Goal: Task Accomplishment & Management: Use online tool/utility

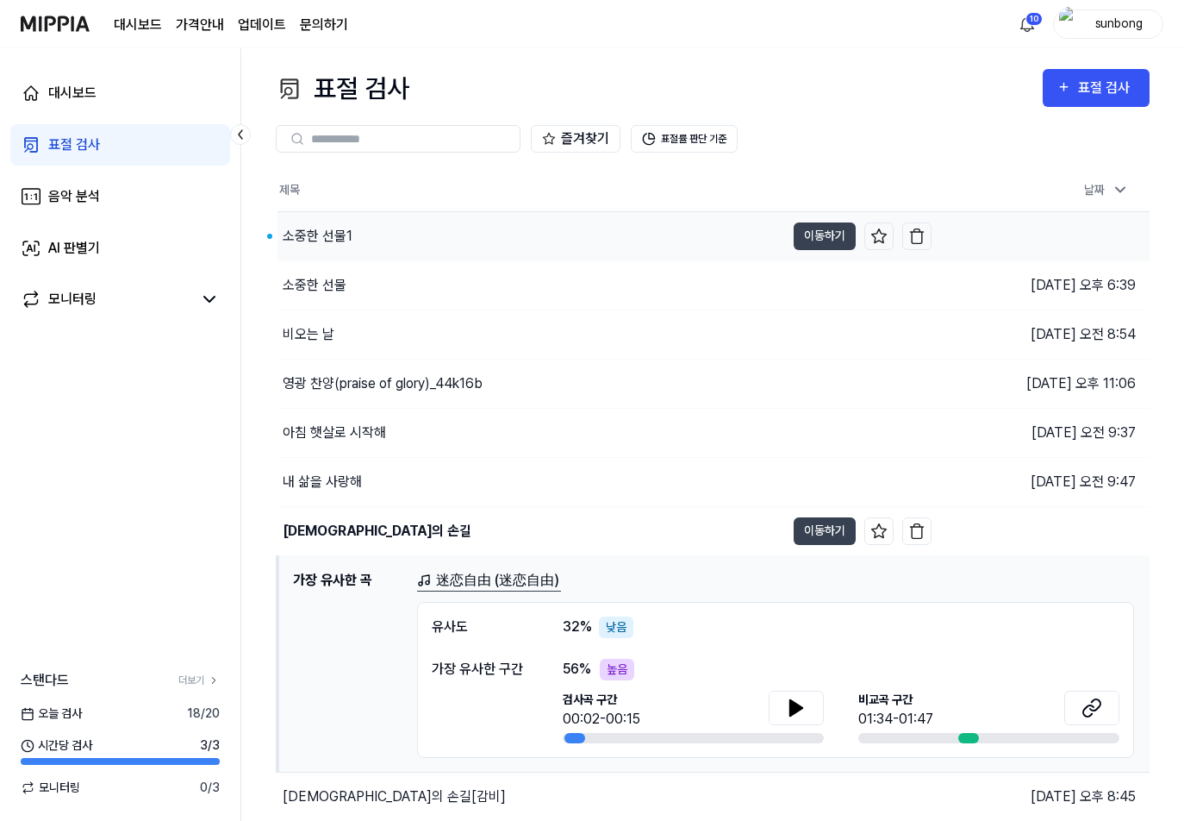
click at [328, 235] on div "소중한 선물1" at bounding box center [318, 236] width 70 height 21
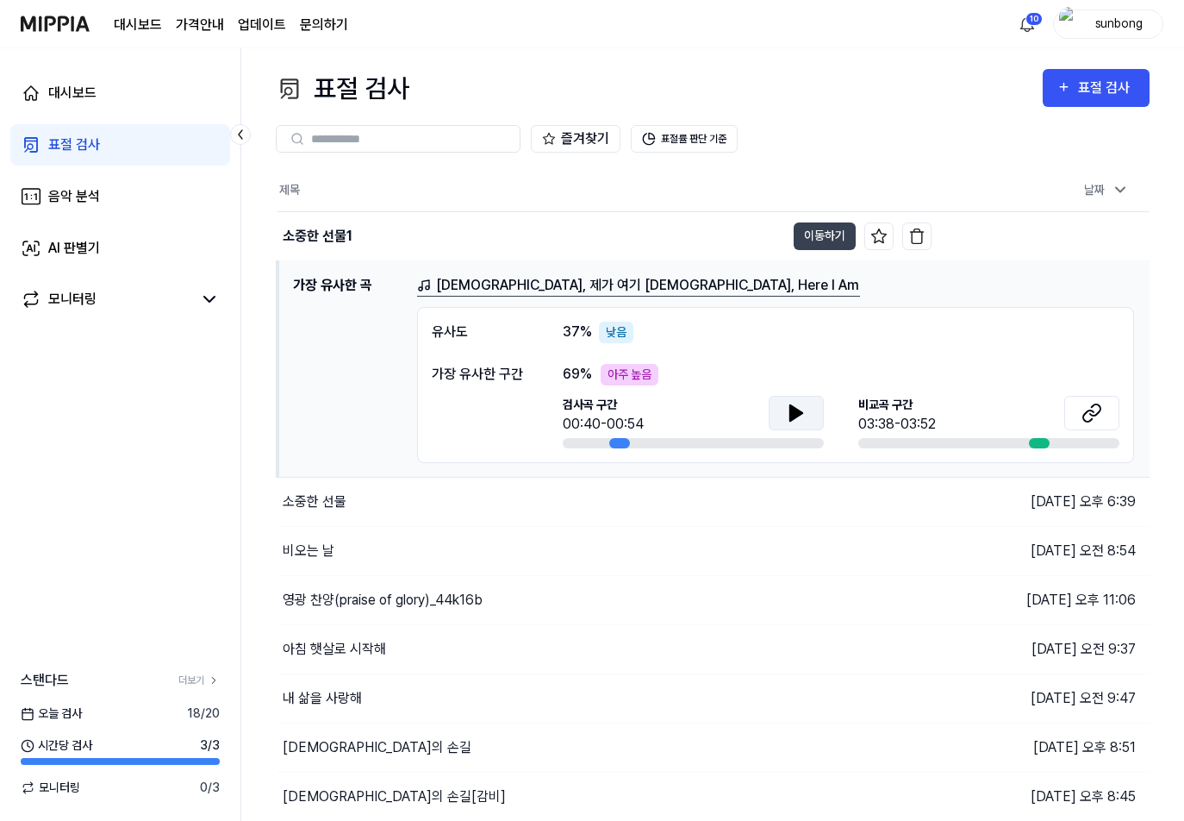
click at [794, 406] on icon at bounding box center [796, 413] width 12 height 16
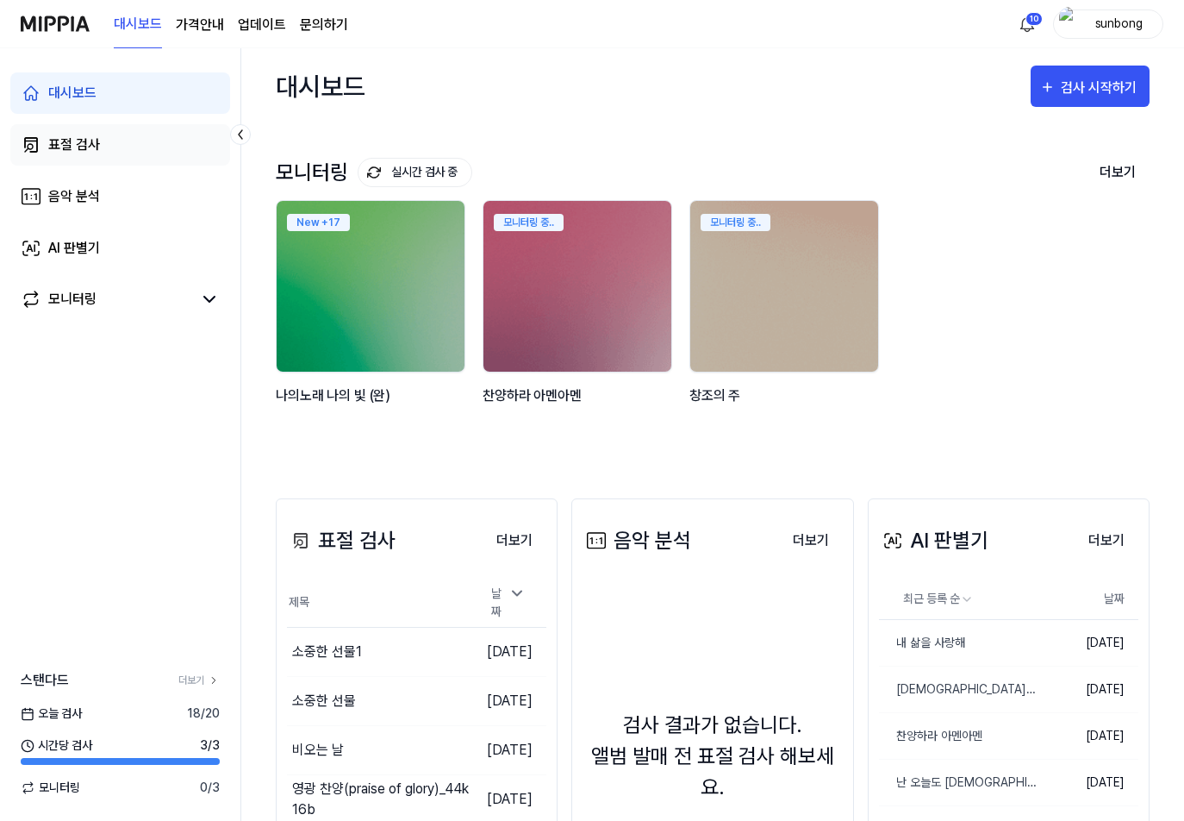
click at [72, 147] on div "표절 검사" at bounding box center [74, 144] width 52 height 21
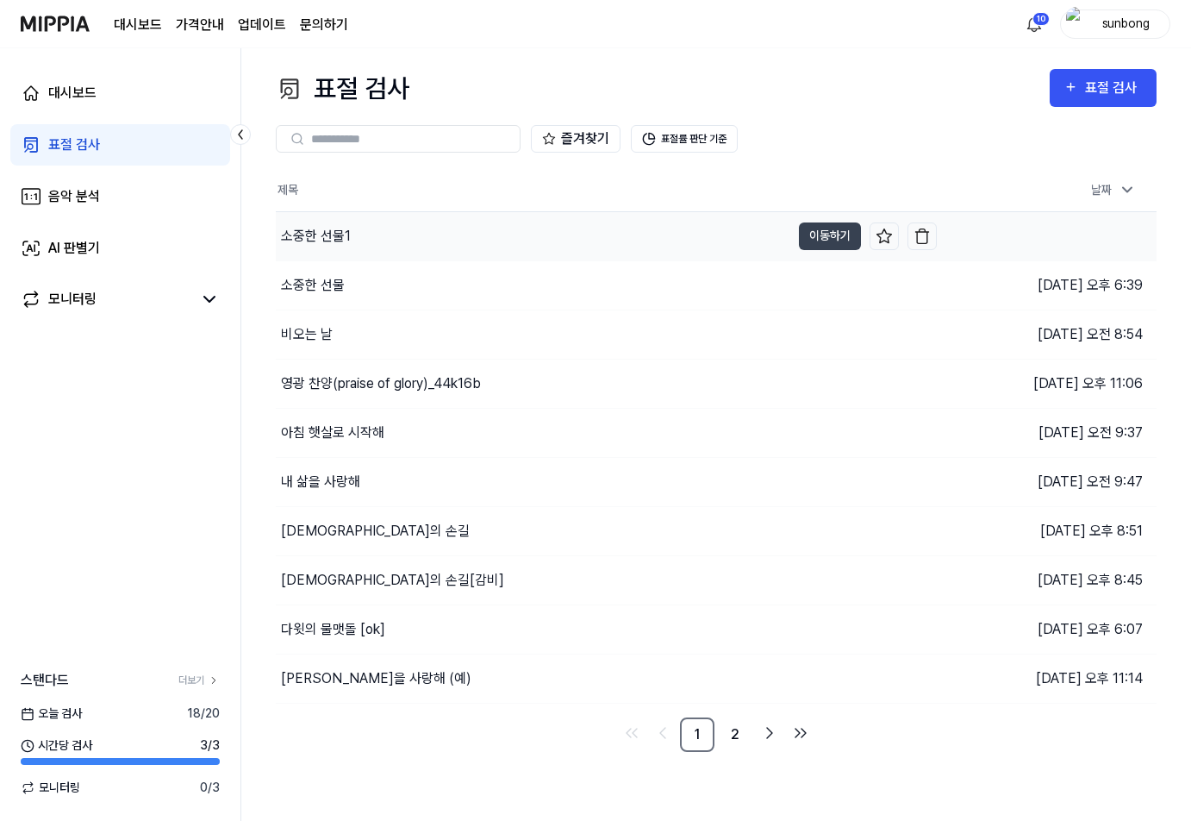
click at [317, 234] on div "소중한 선물1" at bounding box center [316, 236] width 70 height 21
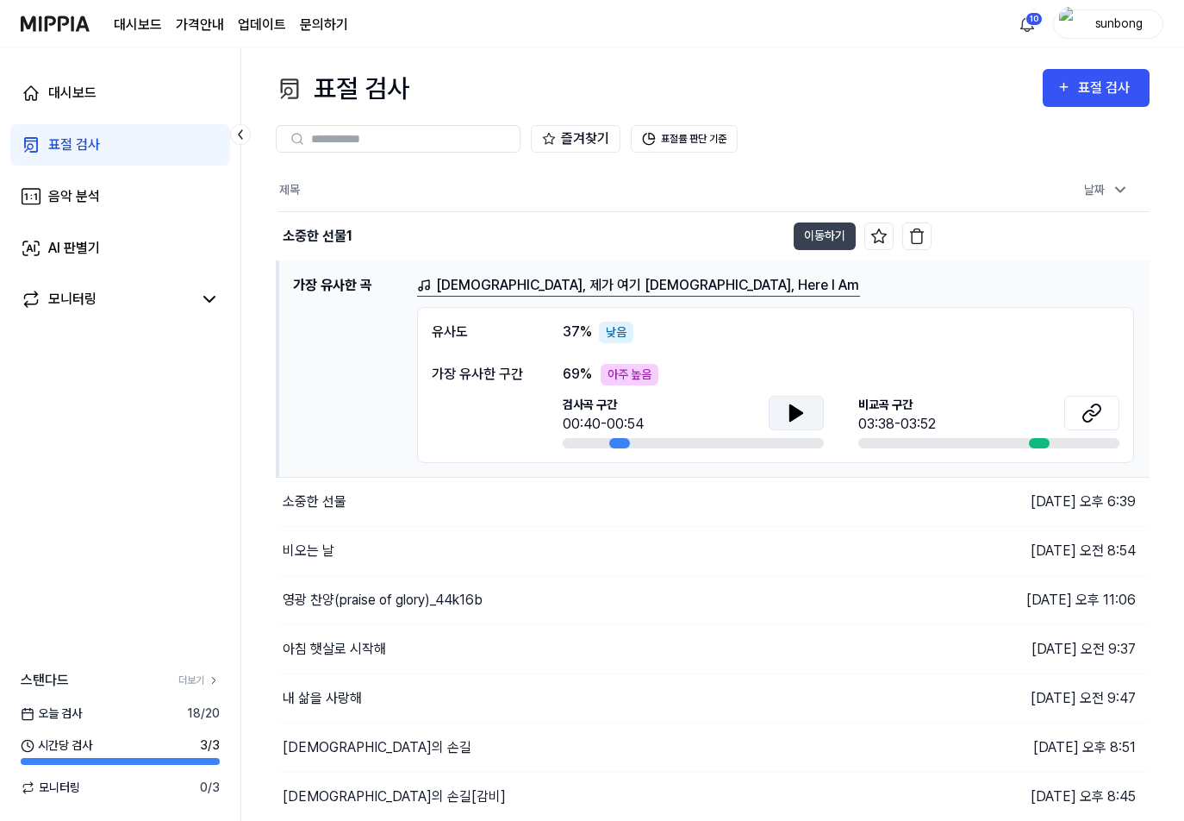
click at [793, 410] on icon at bounding box center [796, 413] width 12 height 16
click at [1089, 409] on icon at bounding box center [1088, 414] width 10 height 11
click at [796, 415] on icon at bounding box center [796, 413] width 12 height 16
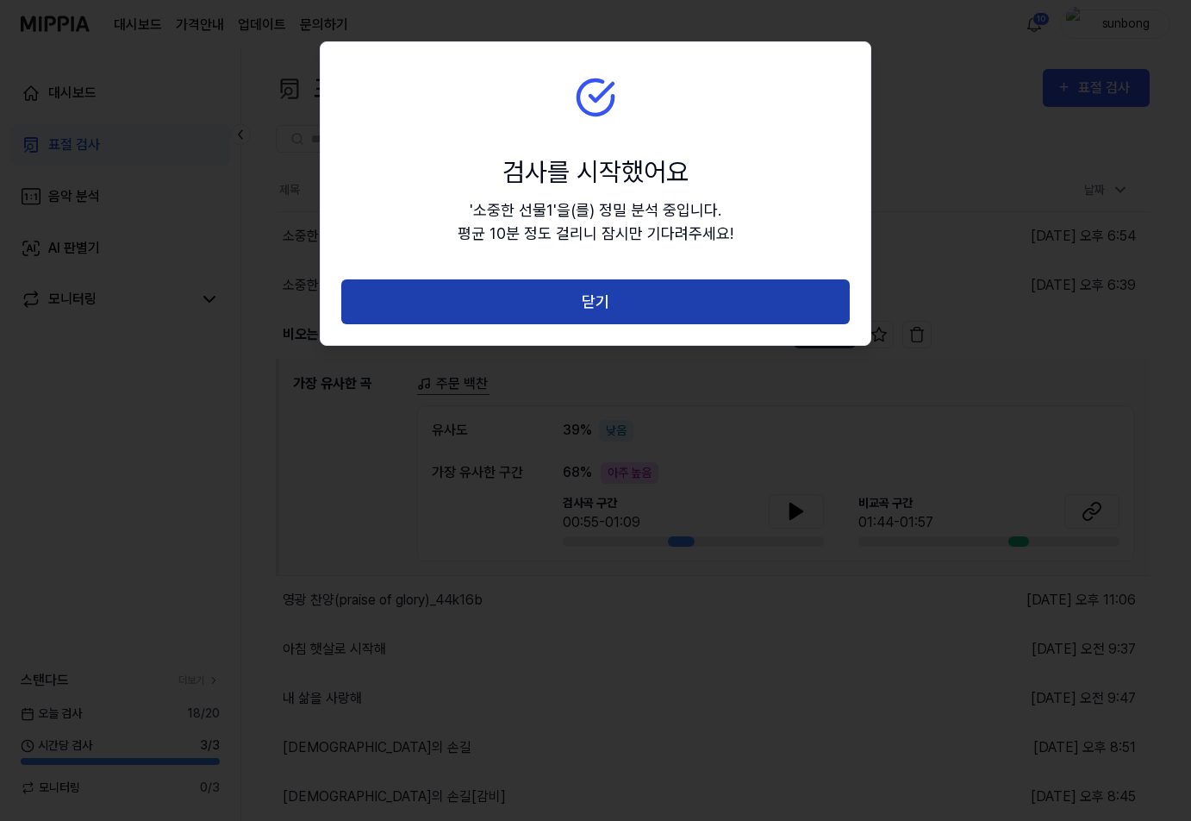
click at [608, 307] on button "닫기" at bounding box center [595, 302] width 509 height 46
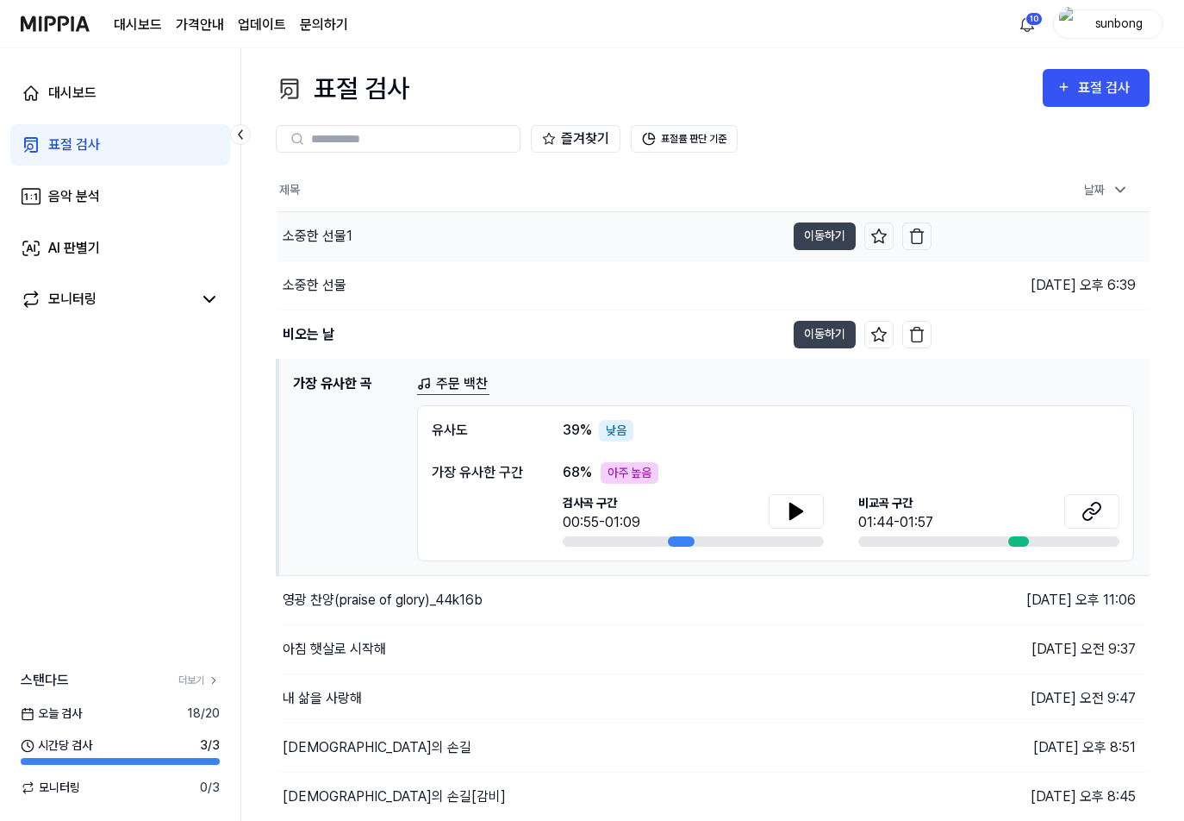
click at [334, 232] on div "소중한 선물1" at bounding box center [318, 236] width 70 height 21
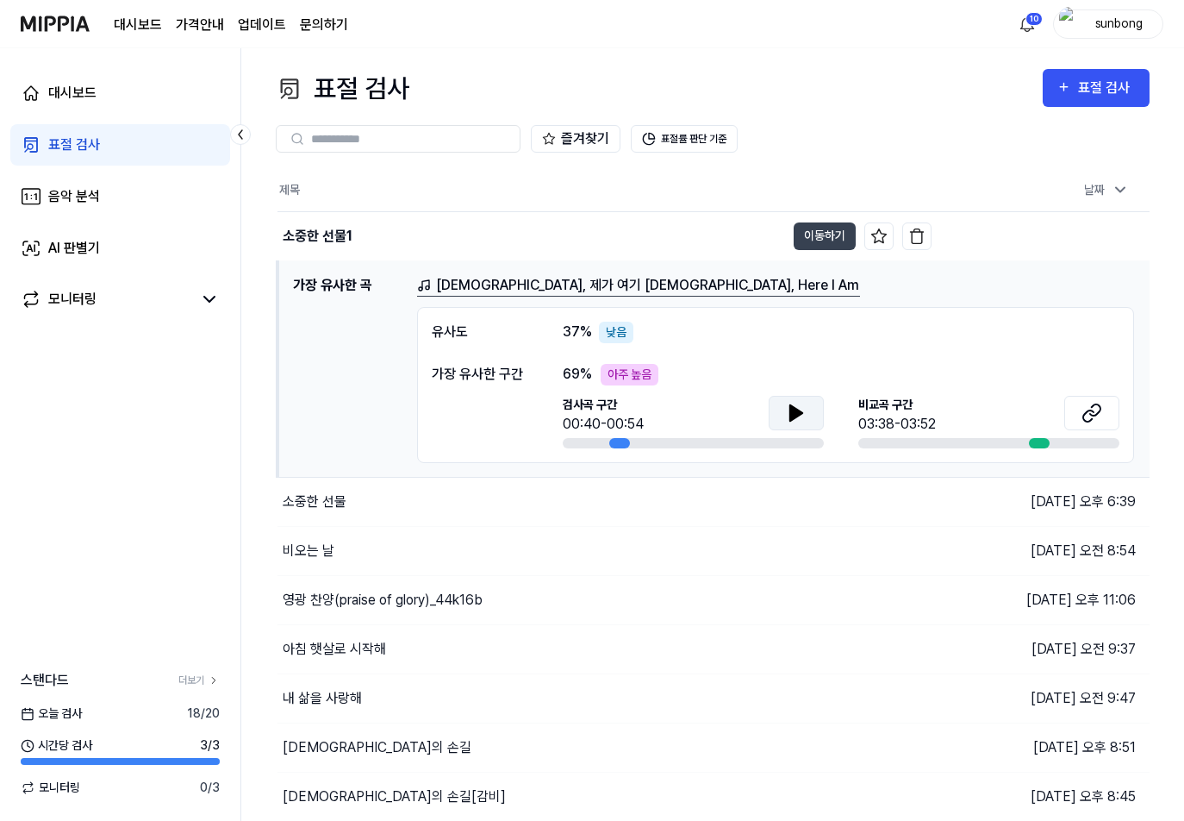
click at [790, 415] on icon at bounding box center [796, 413] width 12 height 16
click at [765, 33] on div "대시보드 가격안내 업데이트 문의하기 10 sunbong" at bounding box center [592, 23] width 1143 height 47
click at [331, 230] on div "소중한 선물1" at bounding box center [318, 236] width 70 height 21
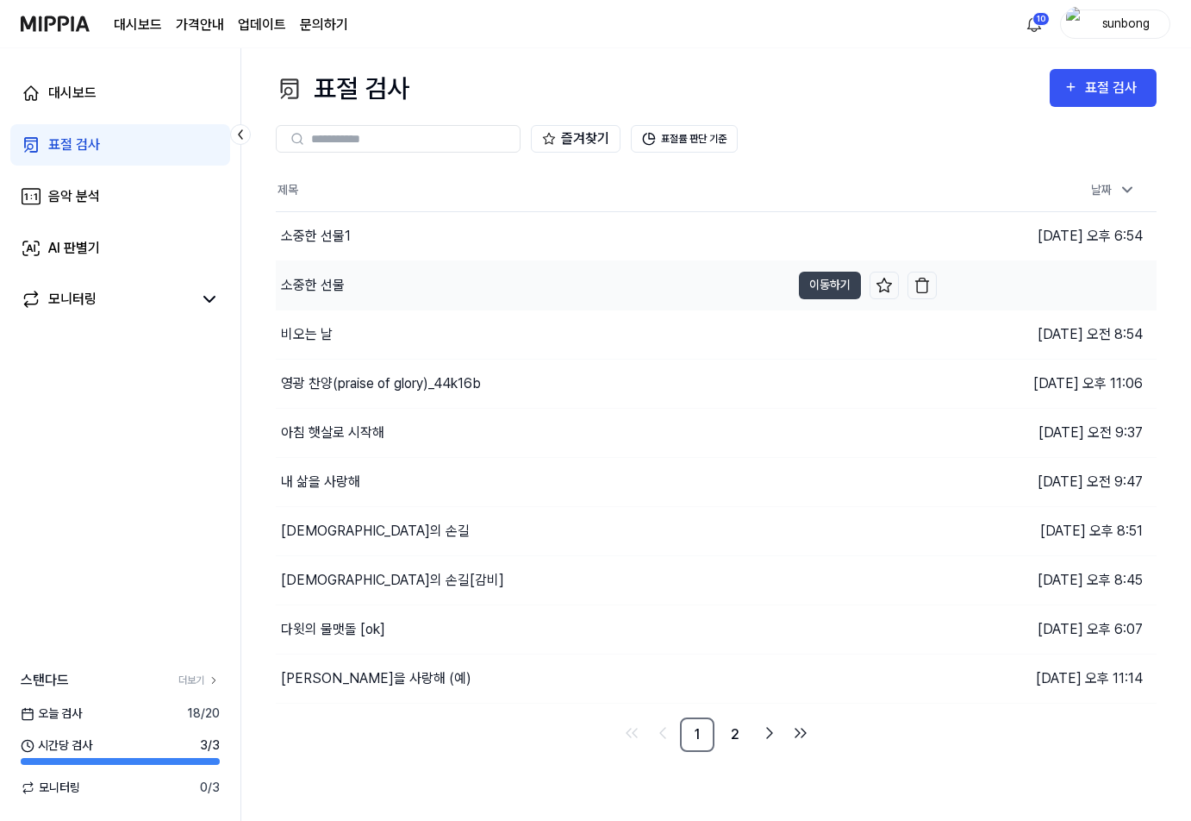
click at [326, 287] on div "소중한 선물" at bounding box center [313, 285] width 64 height 21
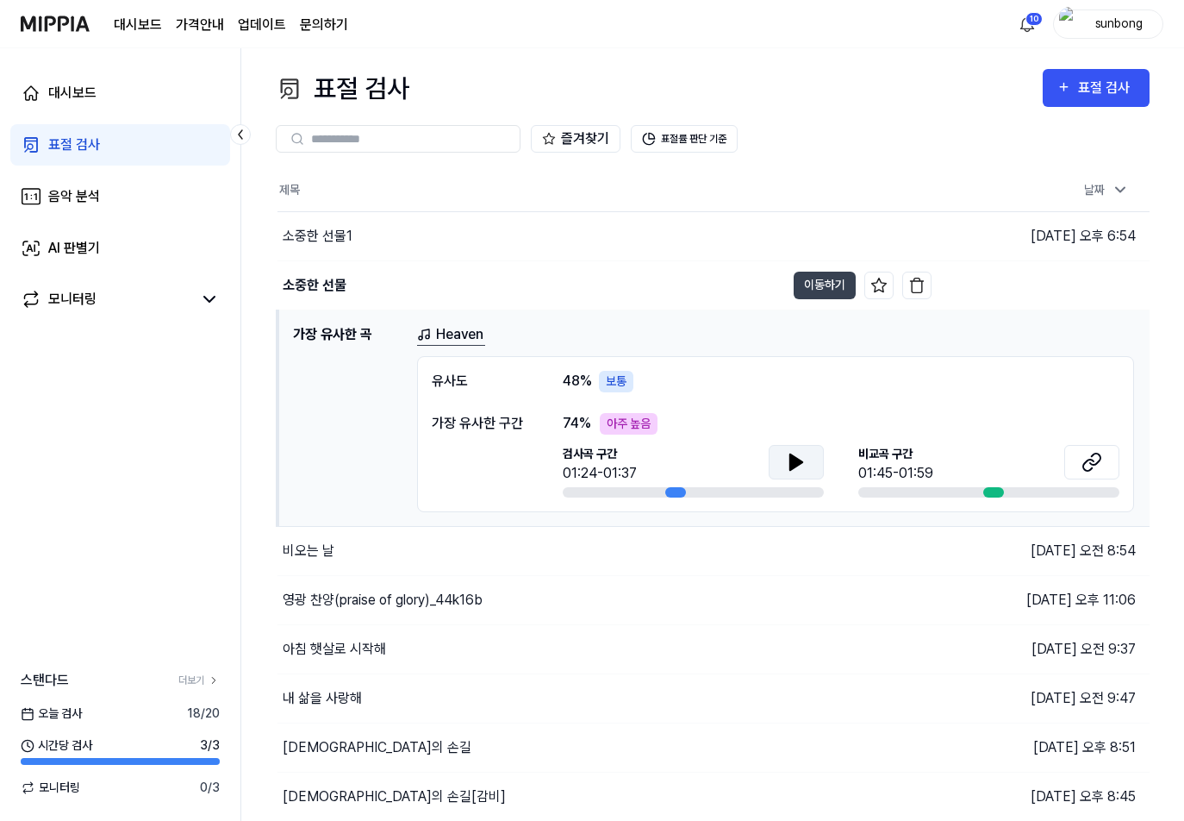
click at [800, 463] on icon at bounding box center [796, 462] width 12 height 16
click at [341, 230] on div "소중한 선물1" at bounding box center [318, 236] width 70 height 21
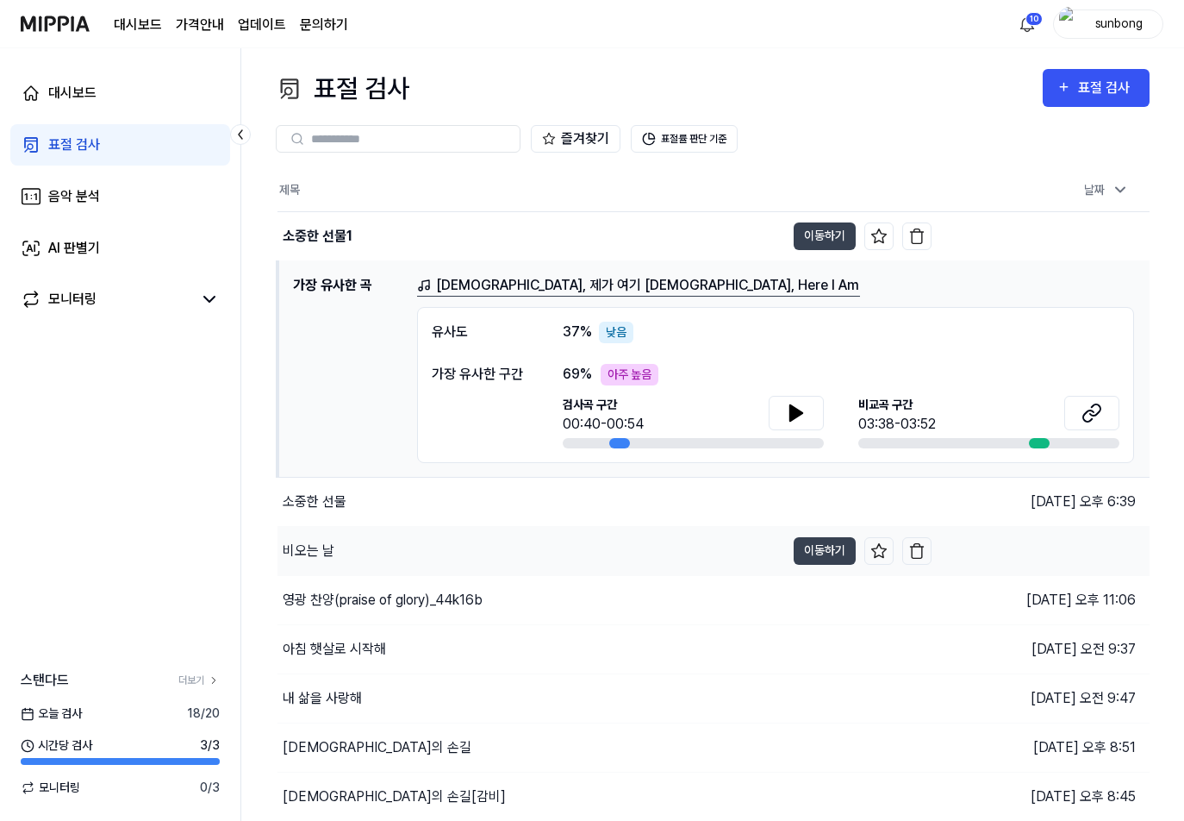
click at [304, 545] on div "비오는 날" at bounding box center [309, 550] width 52 height 21
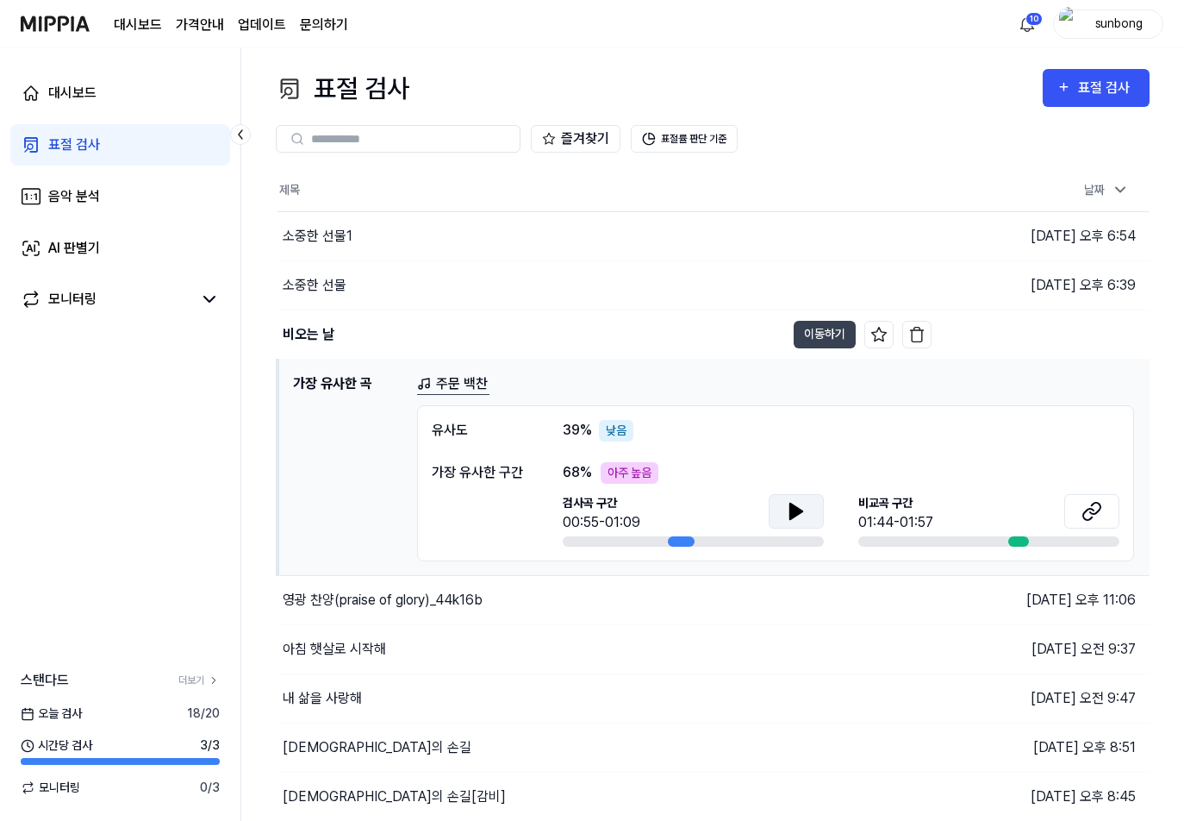
click at [797, 516] on icon at bounding box center [796, 511] width 21 height 21
click at [795, 513] on icon at bounding box center [792, 510] width 3 height 14
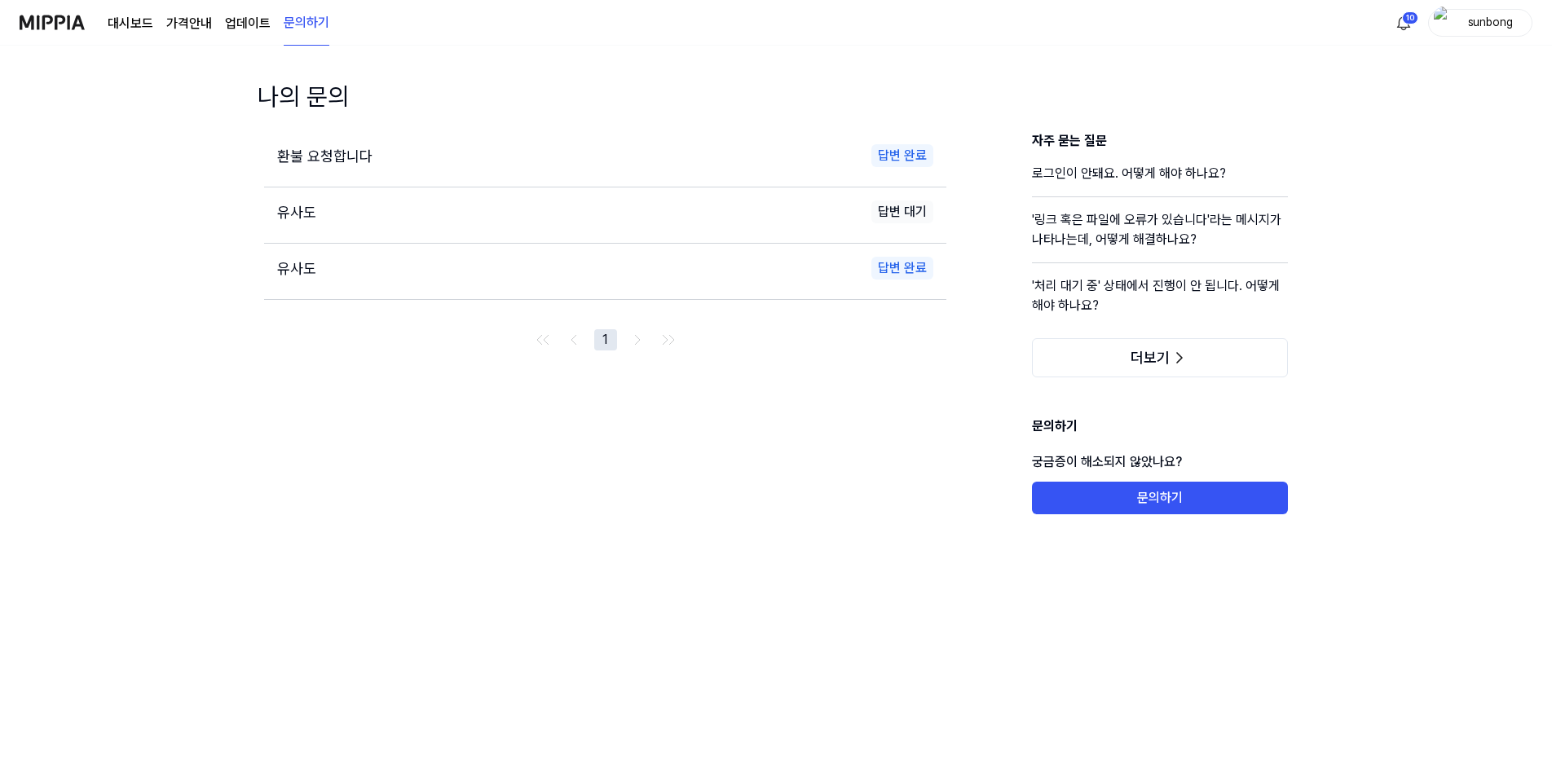
drag, startPoint x: 49, startPoint y: 22, endPoint x: 75, endPoint y: 40, distance: 31.6
click at [49, 22] on img at bounding box center [52, 22] width 65 height 44
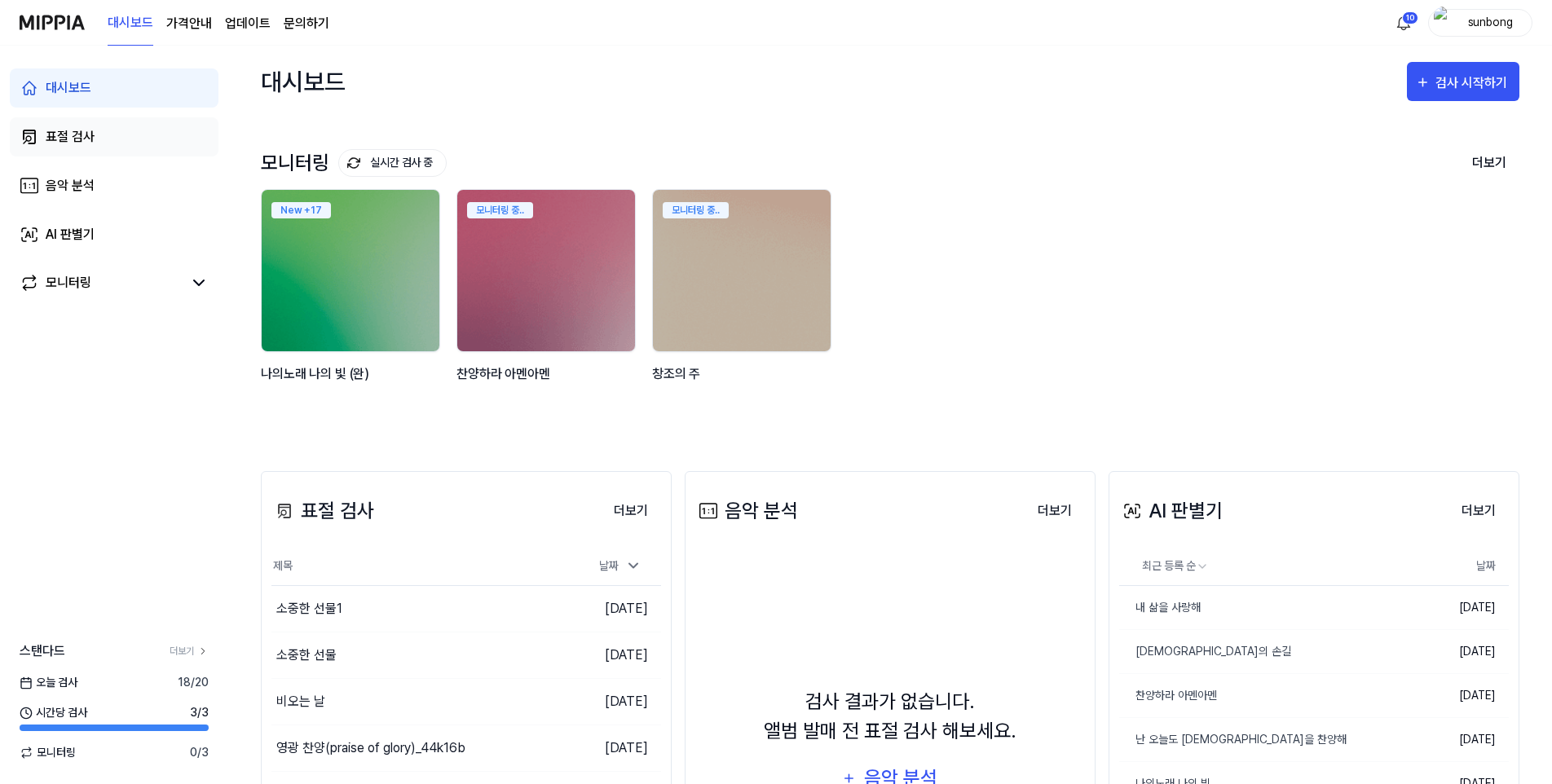
click at [74, 137] on div "표절 검사" at bounding box center [70, 136] width 49 height 20
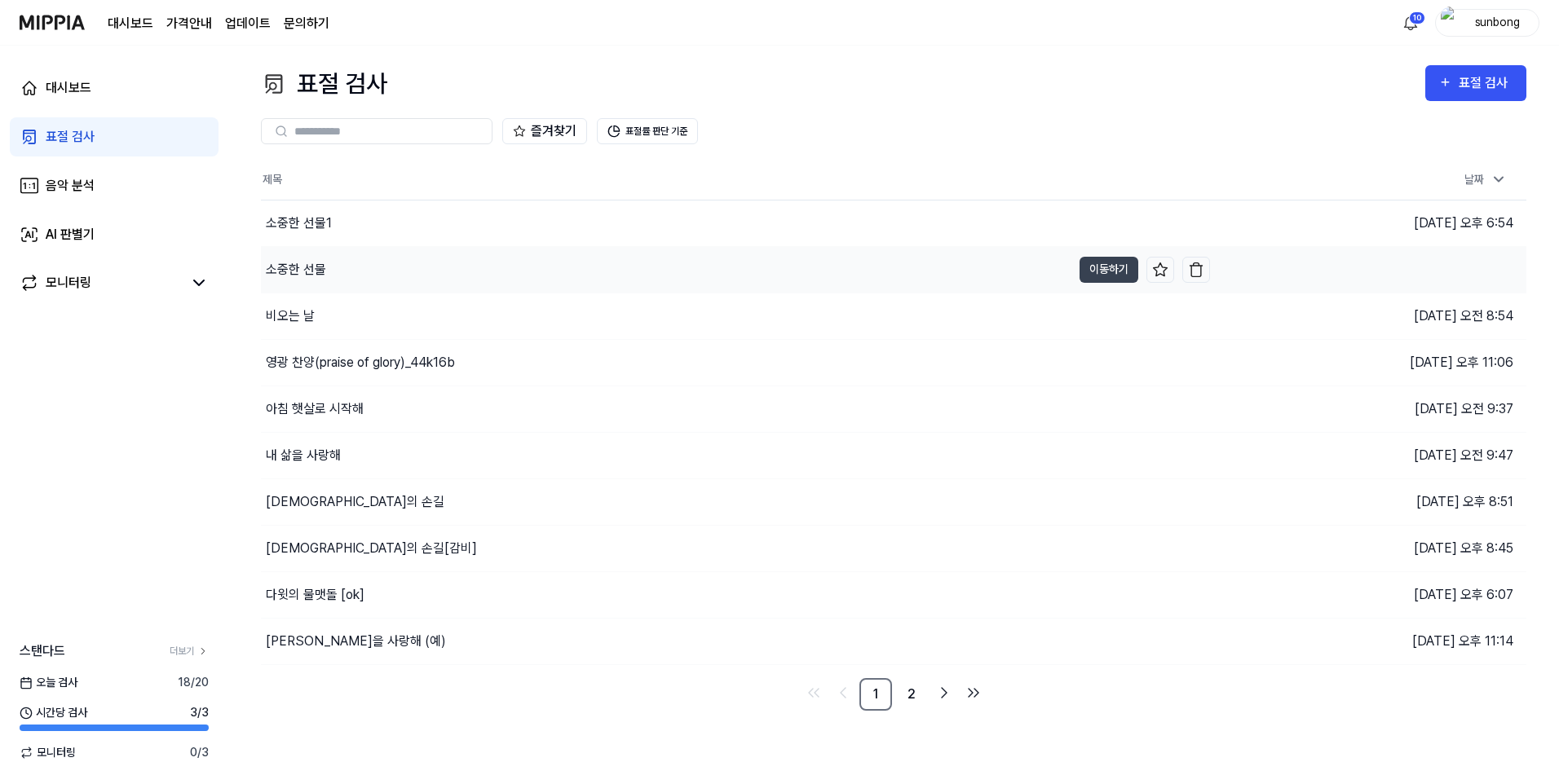
click at [298, 272] on div "소중한 선물" at bounding box center [296, 270] width 61 height 20
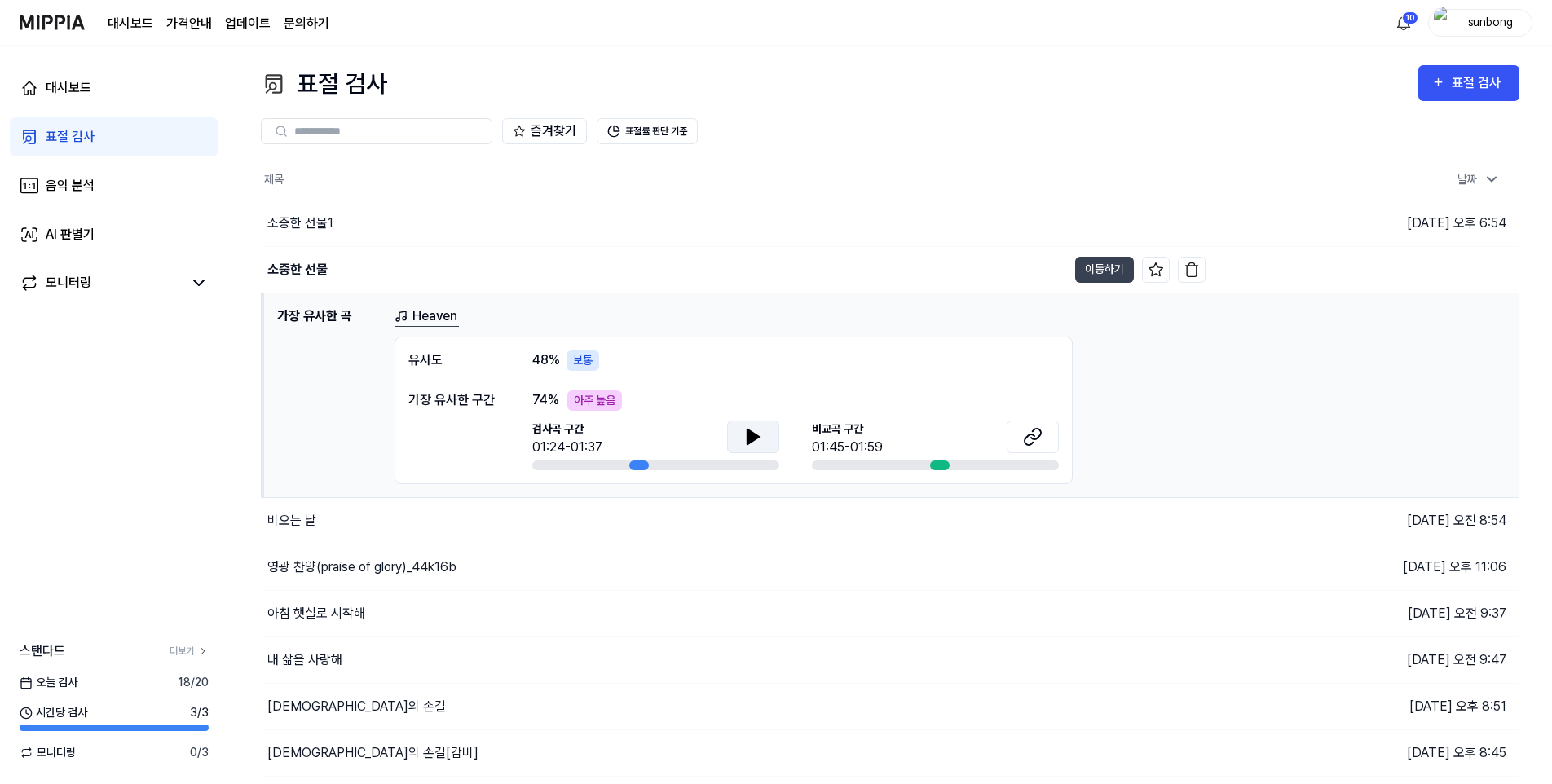
click at [752, 435] on icon at bounding box center [753, 437] width 11 height 15
click at [752, 433] on icon at bounding box center [749, 436] width 3 height 13
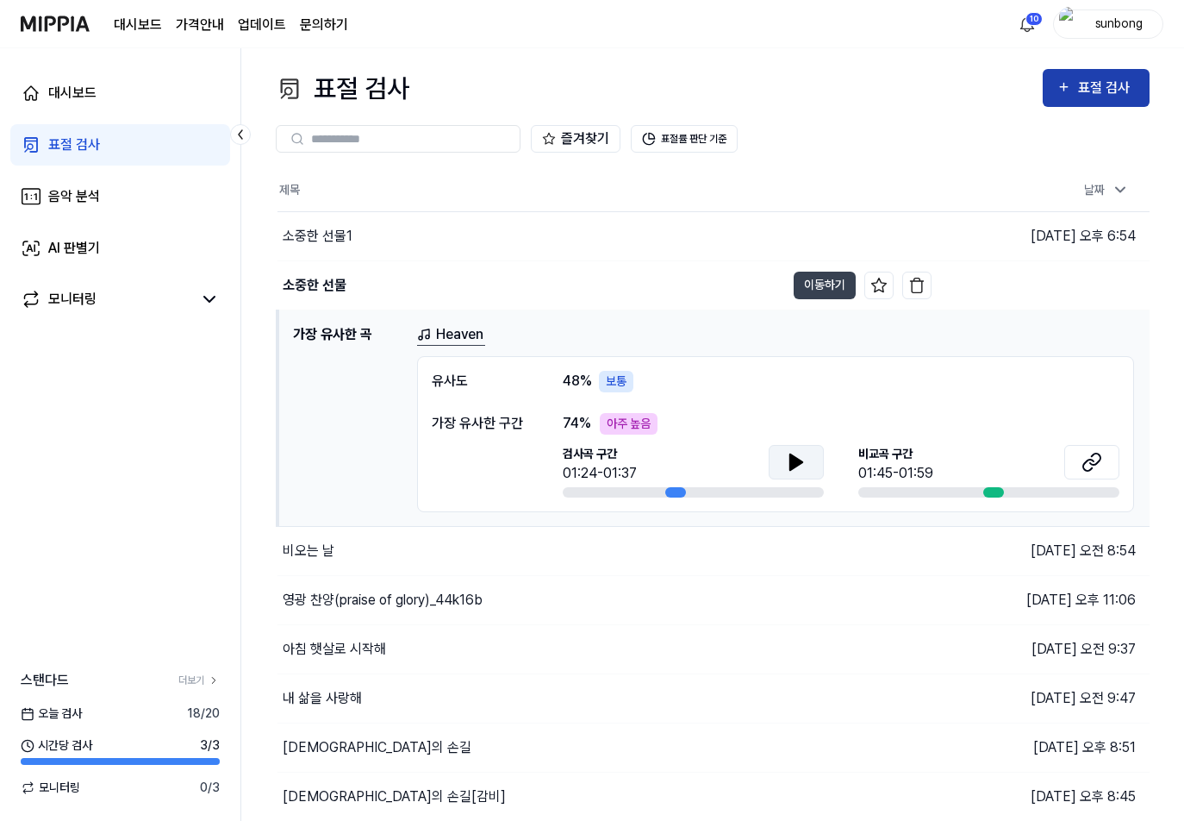
click at [1075, 80] on div "표절 검사" at bounding box center [1096, 88] width 79 height 22
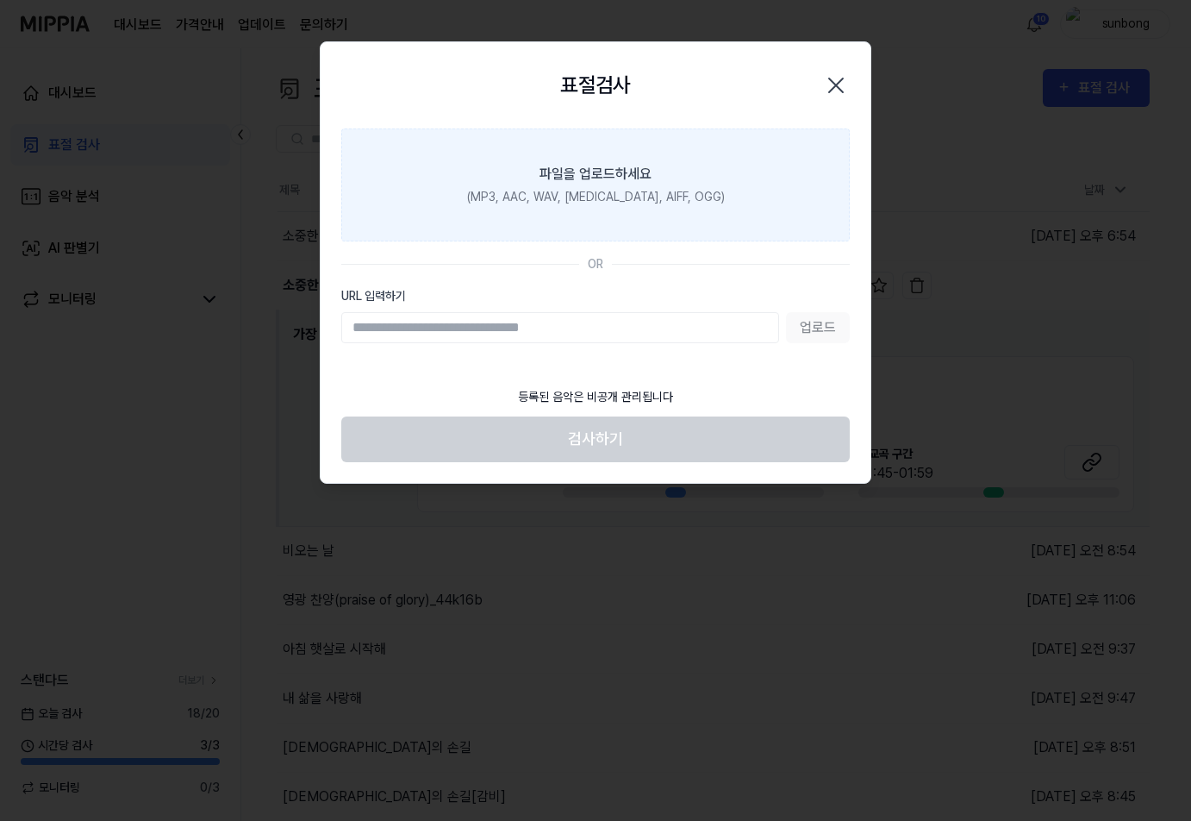
click at [628, 197] on div "(MP3, AAC, WAV, [MEDICAL_DATA], AIFF, OGG)" at bounding box center [596, 197] width 258 height 18
click at [0, 0] on input "파일을 업로드하세요 (MP3, AAC, WAV, FLAC, AIFF, OGG)" at bounding box center [0, 0] width 0 height 0
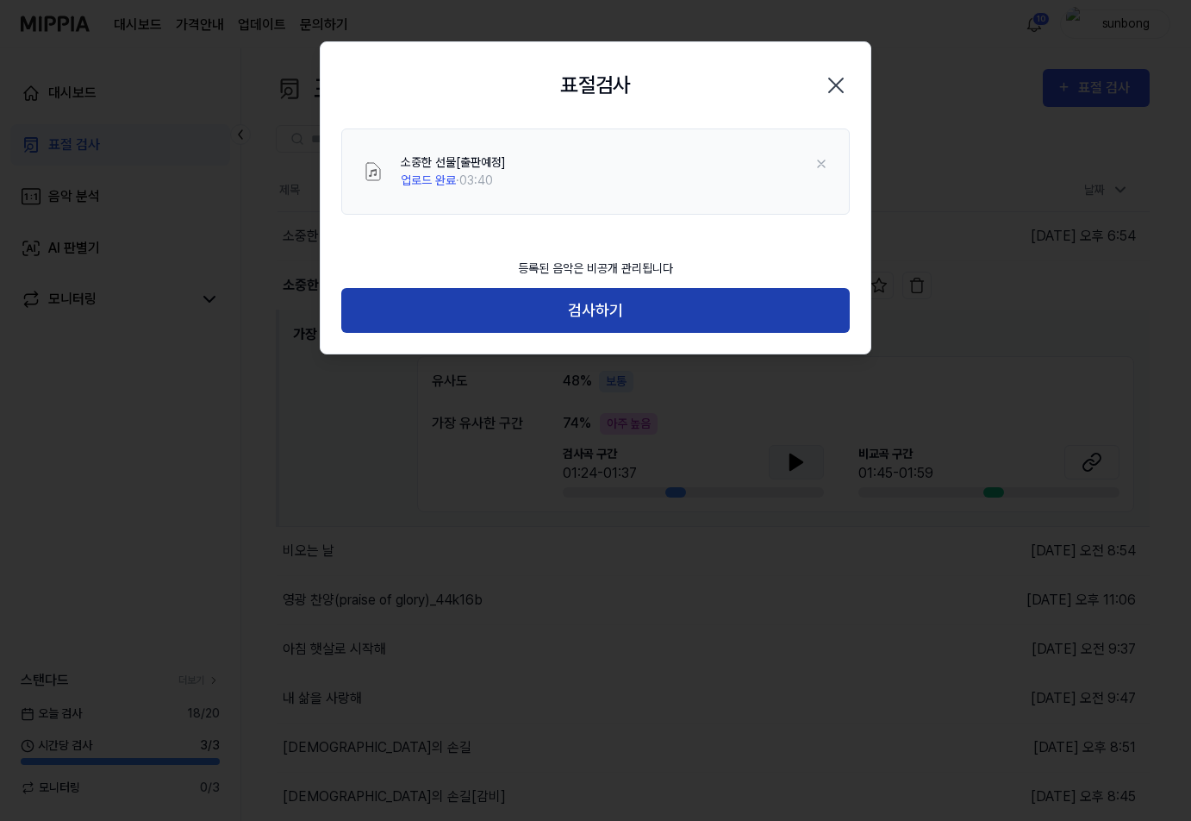
click at [651, 314] on button "검사하기" at bounding box center [595, 311] width 509 height 46
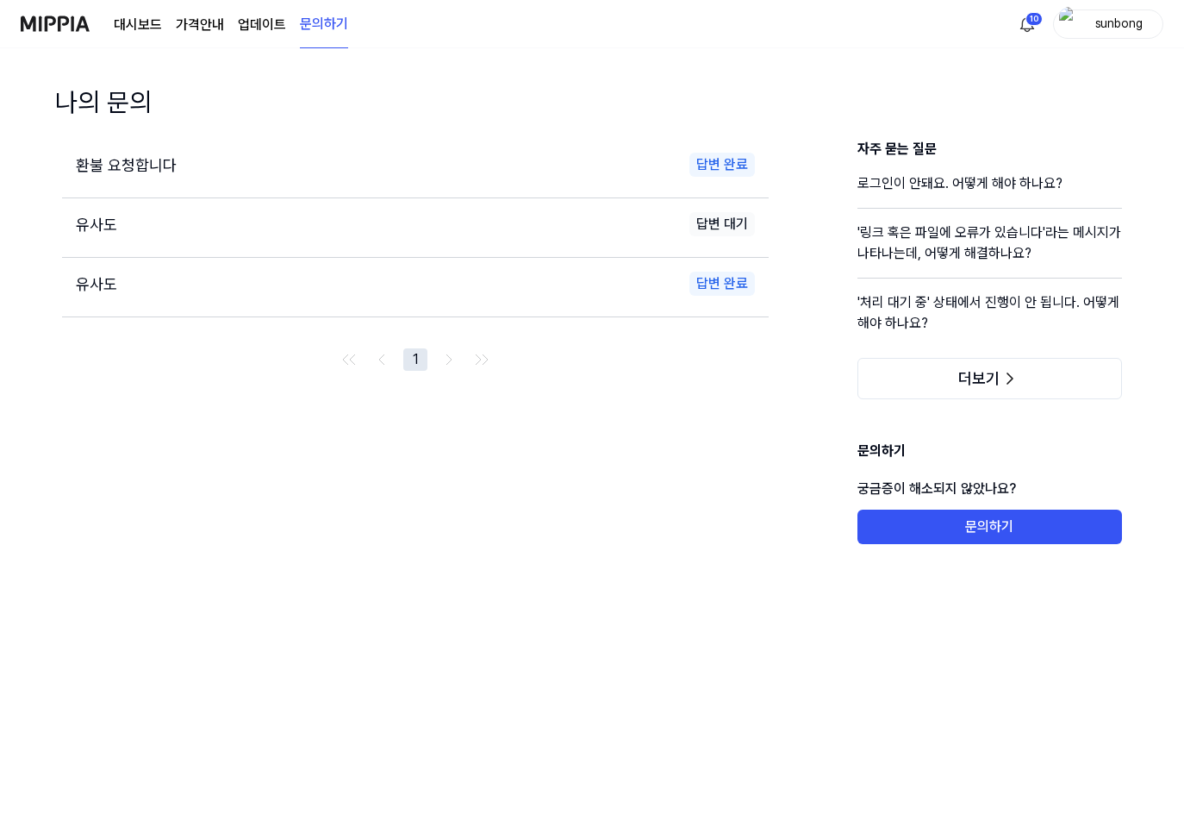
click at [154, 25] on link "대시보드" at bounding box center [138, 25] width 48 height 21
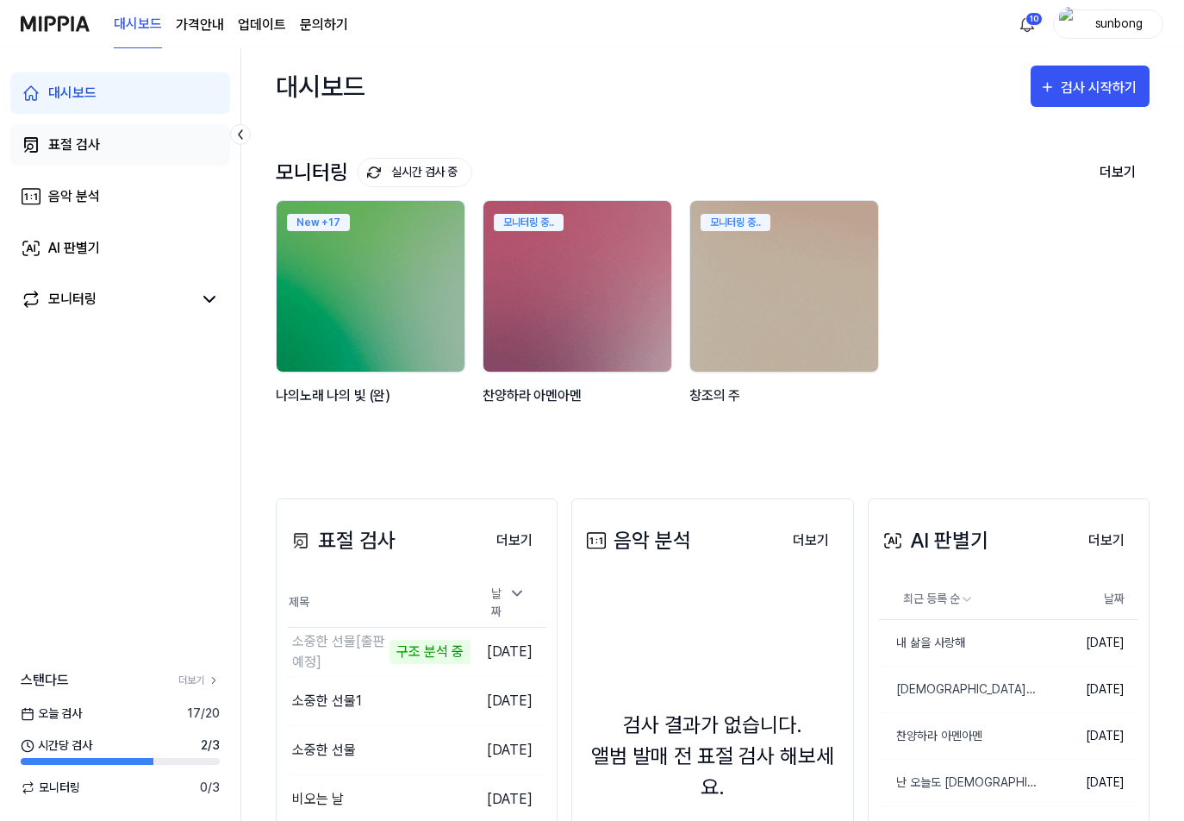
click at [81, 145] on div "표절 검사" at bounding box center [74, 144] width 52 height 21
